Goal: Task Accomplishment & Management: Complete application form

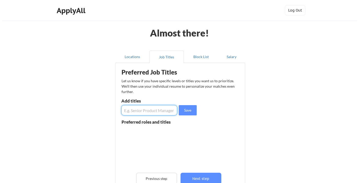
scroll to position [37, 0]
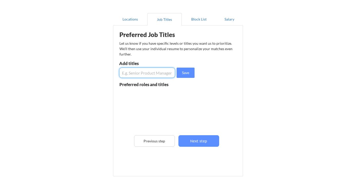
click at [138, 73] on input "input" at bounding box center [147, 72] width 56 height 10
click at [125, 69] on input "input" at bounding box center [147, 72] width 56 height 10
type input "Project Engineer"
click at [183, 72] on button "Save" at bounding box center [186, 72] width 18 height 10
click at [144, 73] on input "input" at bounding box center [147, 72] width 56 height 10
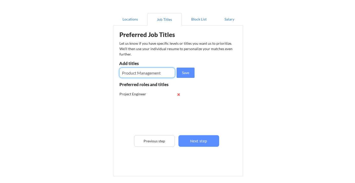
type input "Product Management"
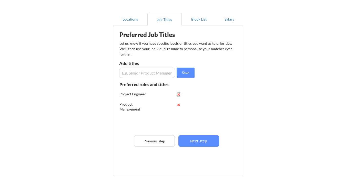
click at [178, 94] on button at bounding box center [179, 94] width 4 height 4
click at [142, 77] on input "input" at bounding box center [147, 72] width 56 height 10
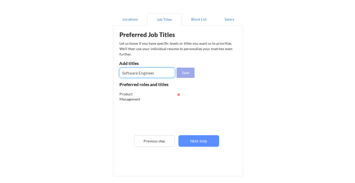
type input "Software Engineer"
click at [191, 72] on button "Save" at bounding box center [186, 72] width 18 height 10
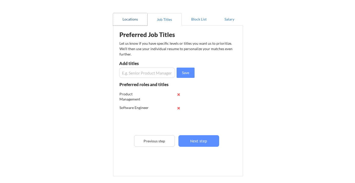
click at [133, 20] on button "Locations" at bounding box center [130, 19] width 34 height 12
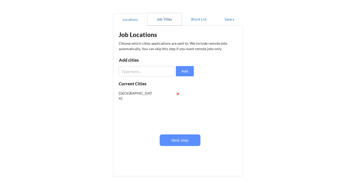
click at [163, 20] on button "Job Titles" at bounding box center [164, 19] width 34 height 12
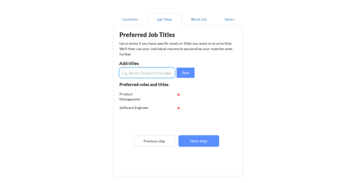
click at [136, 76] on input "input" at bounding box center [147, 72] width 56 height 10
type input "Systems Engineer"
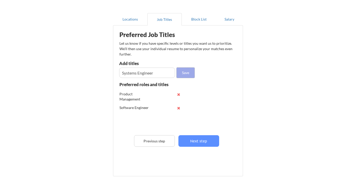
click at [183, 71] on button "Save" at bounding box center [186, 72] width 18 height 10
click at [197, 20] on button "Block List" at bounding box center [199, 19] width 34 height 12
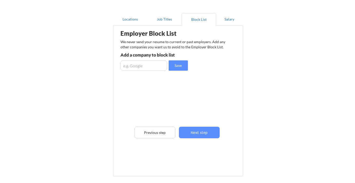
click at [159, 61] on input "input" at bounding box center [144, 65] width 47 height 10
click at [224, 20] on button "Salary" at bounding box center [229, 19] width 27 height 12
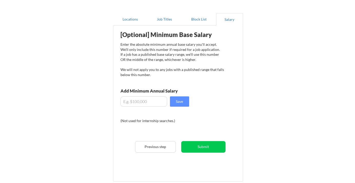
click at [132, 102] on input "input" at bounding box center [144, 101] width 47 height 10
type input "$170,000"
click at [182, 102] on button "Save" at bounding box center [179, 101] width 19 height 10
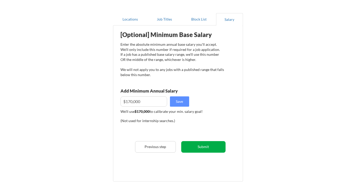
click at [198, 146] on button "Submit" at bounding box center [203, 147] width 44 height 12
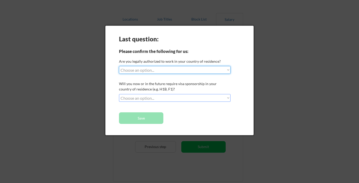
click at [140, 72] on select "Choose an option... Yes, I am a [DEMOGRAPHIC_DATA] Citizen Yes, I am a [DEMOGRA…" at bounding box center [175, 70] width 112 height 8
select select ""yes__i_am_a_[DEMOGRAPHIC_DATA]""
click at [119, 66] on select "Choose an option... Yes, I am a [DEMOGRAPHIC_DATA] Citizen Yes, I am a [DEMOGRA…" at bounding box center [175, 70] width 112 height 8
click at [155, 96] on select "Choose an option... No, I will not need sponsorship Yes, I will need sponsorship" at bounding box center [175, 98] width 112 height 8
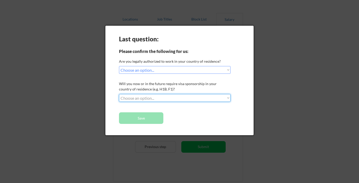
select select ""no__i_will_not_need_sponsorship""
click at [119, 94] on select "Choose an option... No, I will not need sponsorship Yes, I will need sponsorship" at bounding box center [175, 98] width 112 height 8
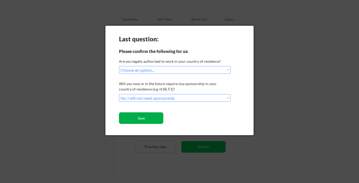
click at [144, 119] on button "Save" at bounding box center [141, 118] width 44 height 12
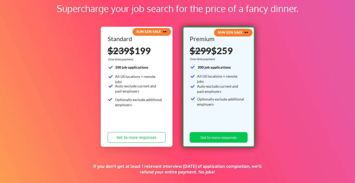
scroll to position [34, 0]
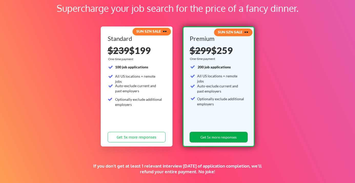
click at [207, 136] on button "Get 5x more responses" at bounding box center [219, 137] width 58 height 11
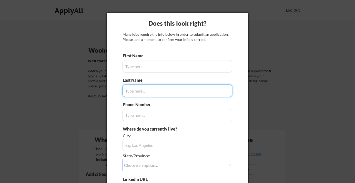
click at [143, 67] on input "input" at bounding box center [178, 66] width 110 height 12
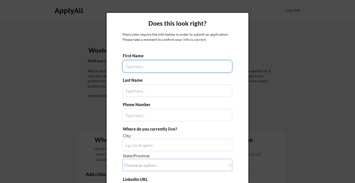
type input "Seijido"
type input "[PHONE_NUMBER]"
type input "[GEOGRAPHIC_DATA], [GEOGRAPHIC_DATA]"
click at [143, 67] on input "input" at bounding box center [178, 66] width 110 height 12
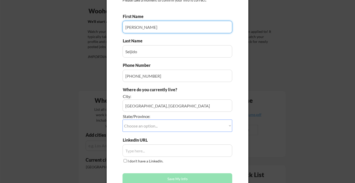
scroll to position [60, 0]
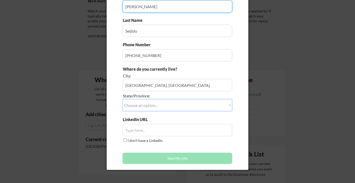
type input "[PERSON_NAME]"
click at [140, 107] on select "Choose an option... Other/Not Applicable [US_STATE] [US_STATE] [GEOGRAPHIC_DATA…" at bounding box center [178, 105] width 110 height 12
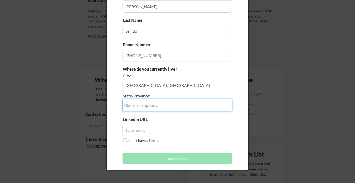
select select ""[US_STATE]""
click at [123, 99] on select "Choose an option... Other/Not Applicable [US_STATE] [US_STATE] [GEOGRAPHIC_DATA…" at bounding box center [178, 105] width 110 height 12
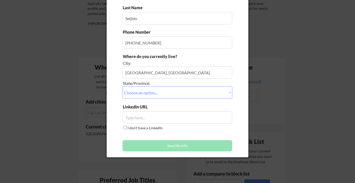
scroll to position [98, 0]
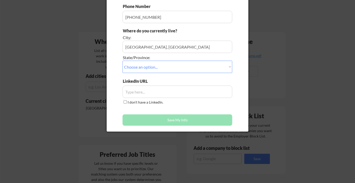
click at [134, 91] on input "input" at bounding box center [178, 91] width 110 height 12
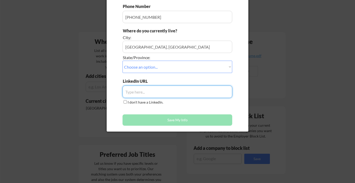
click at [136, 92] on input "input" at bounding box center [178, 91] width 110 height 12
paste input "https://www.linkedin.com/in/luisgseijido/"
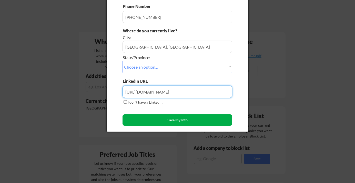
type input "https://www.linkedin.com/in/luisgseijido/"
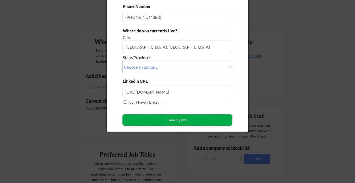
click at [173, 121] on button "Save My Info" at bounding box center [178, 119] width 110 height 11
type input "St. Petersburg, FL, Florida"
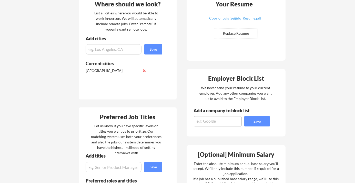
scroll to position [124, 0]
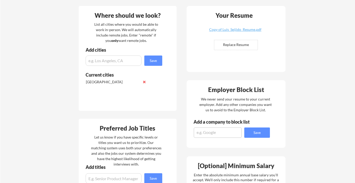
click at [102, 59] on input "input" at bounding box center [114, 60] width 56 height 10
type input "Saint Petersburg, FL"
click at [155, 55] on div "Add cities" at bounding box center [125, 51] width 92 height 8
click at [154, 59] on button "Save" at bounding box center [153, 60] width 18 height 10
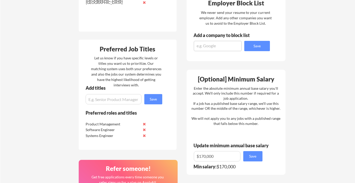
scroll to position [220, 0]
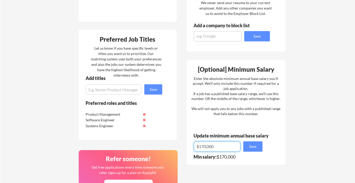
drag, startPoint x: 234, startPoint y: 146, endPoint x: 202, endPoint y: 146, distance: 32.6
click at [202, 146] on input "input" at bounding box center [217, 146] width 47 height 10
type input "$150,000"
click at [254, 147] on button "Save" at bounding box center [252, 146] width 19 height 10
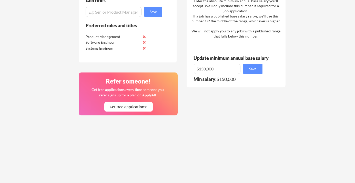
scroll to position [0, 0]
